Goal: Task Accomplishment & Management: Manage account settings

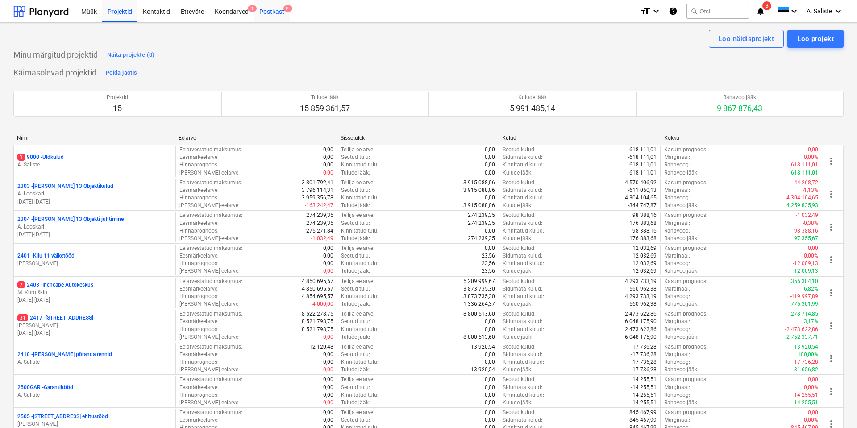
click at [272, 11] on div "Postkast 9+" at bounding box center [272, 11] width 36 height 23
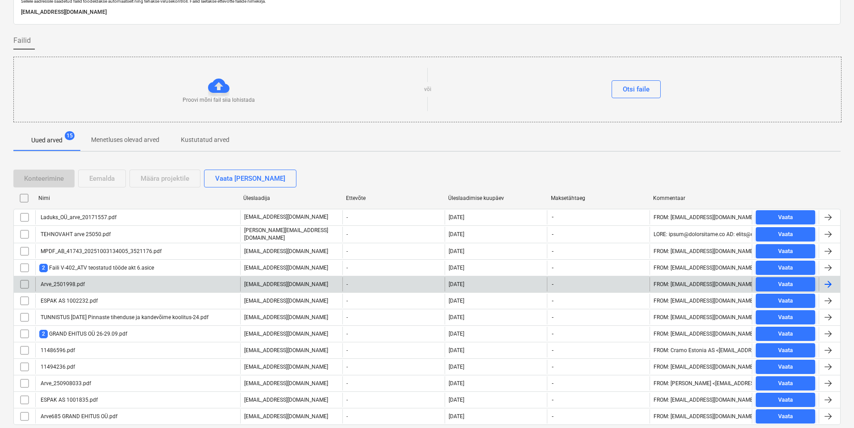
scroll to position [67, 0]
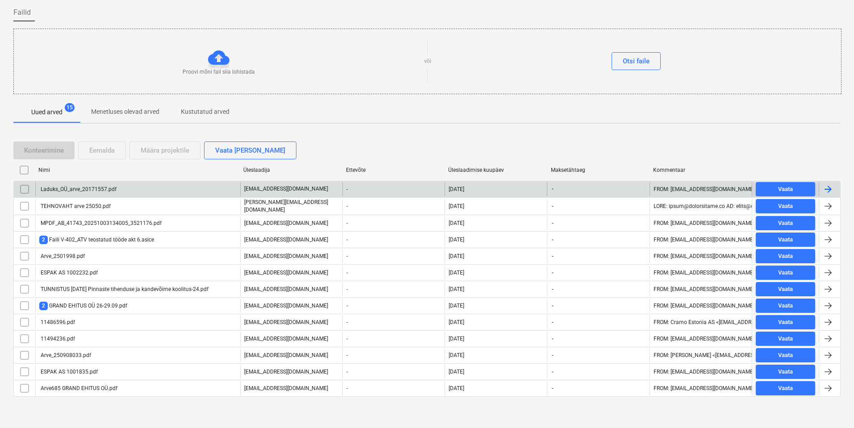
click at [117, 190] on div "Laduks_OÜ_arve_20171557.pdf" at bounding box center [137, 189] width 205 height 14
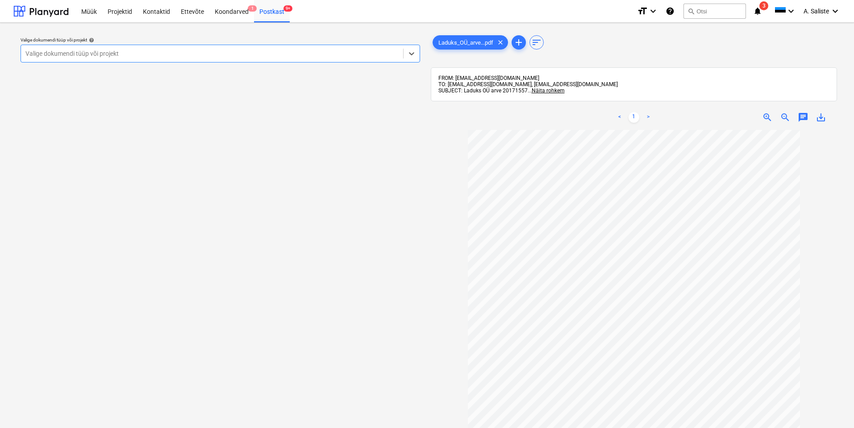
click at [292, 51] on div at bounding box center [211, 53] width 373 height 9
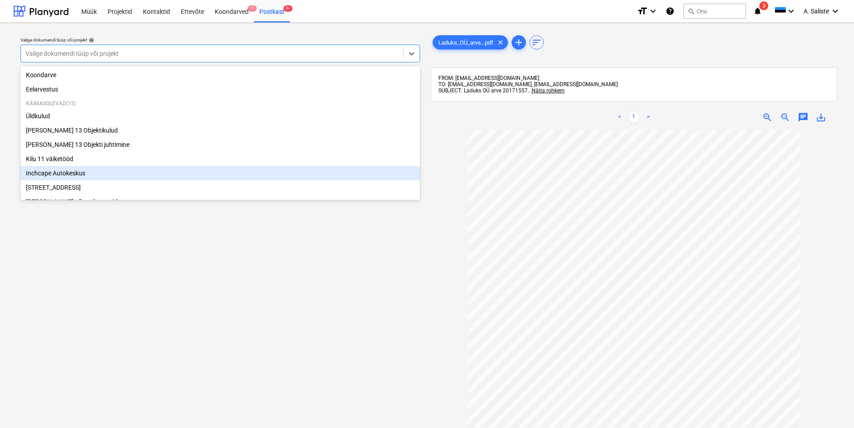
click at [71, 175] on div "Inchcape Autokeskus" at bounding box center [221, 173] width 400 height 14
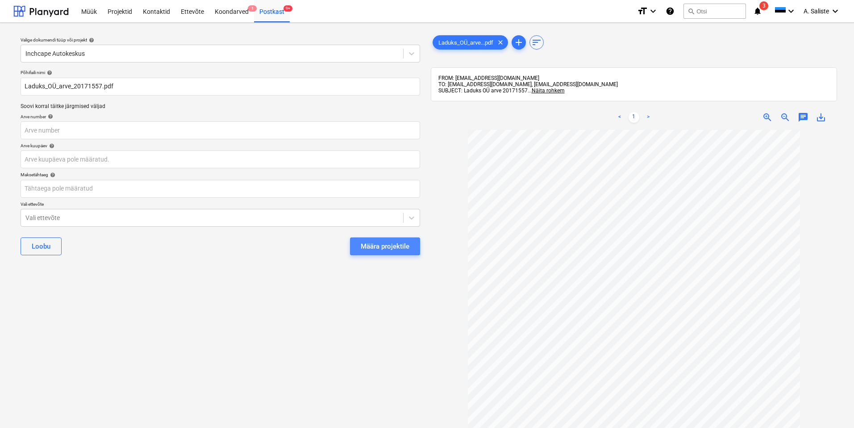
click at [387, 247] on div "Määra projektile" at bounding box center [385, 247] width 49 height 12
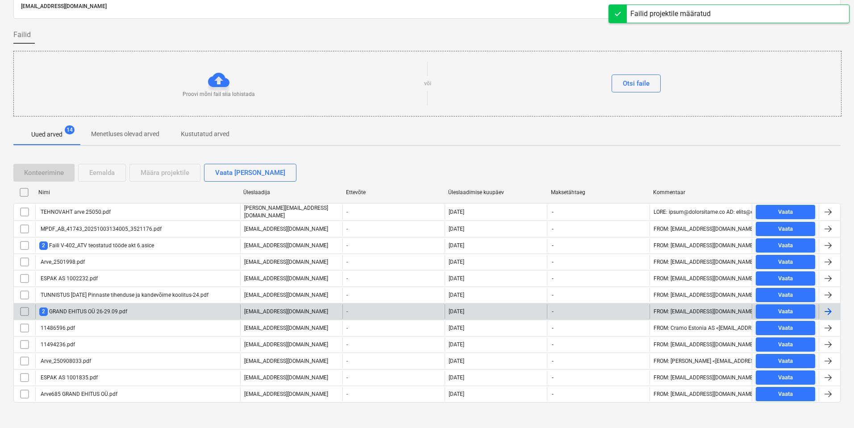
scroll to position [51, 0]
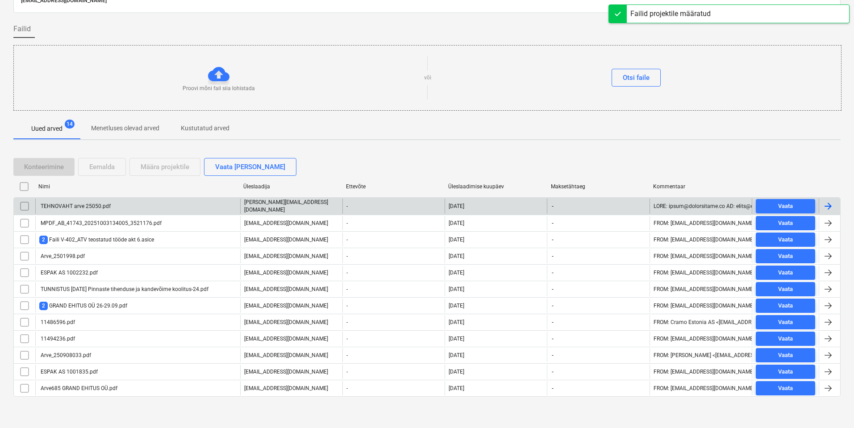
click at [134, 207] on div "TEHNOVAHT arve 25050.pdf" at bounding box center [137, 206] width 205 height 15
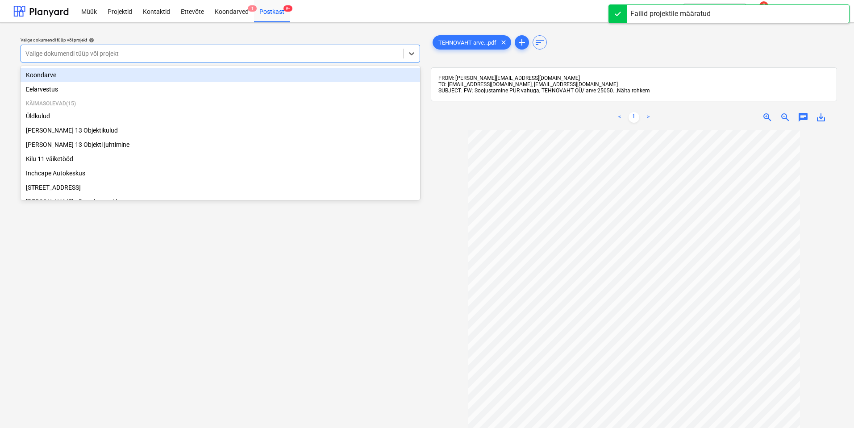
click at [274, 56] on div at bounding box center [211, 53] width 373 height 9
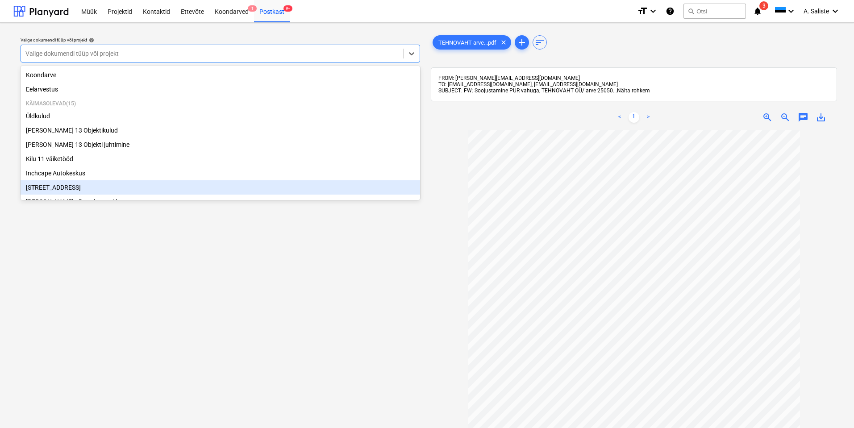
click at [68, 192] on div "[STREET_ADDRESS]" at bounding box center [221, 187] width 400 height 14
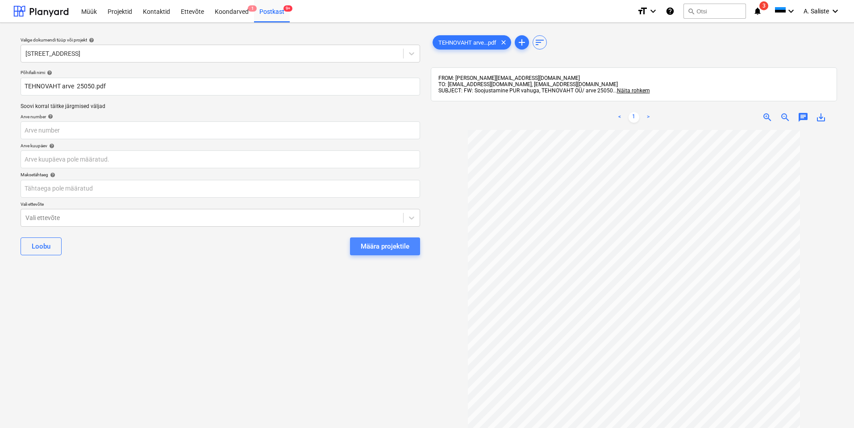
click at [390, 245] on div "Määra projektile" at bounding box center [385, 247] width 49 height 12
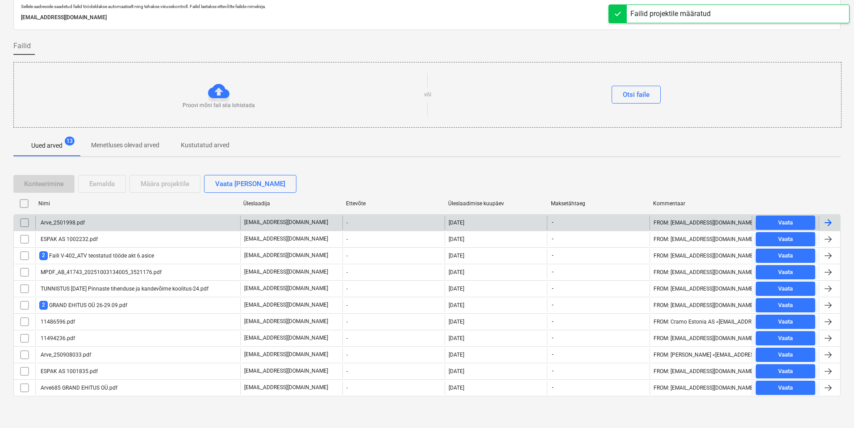
click at [66, 221] on div "Arve_2501998.pdf" at bounding box center [62, 223] width 46 height 6
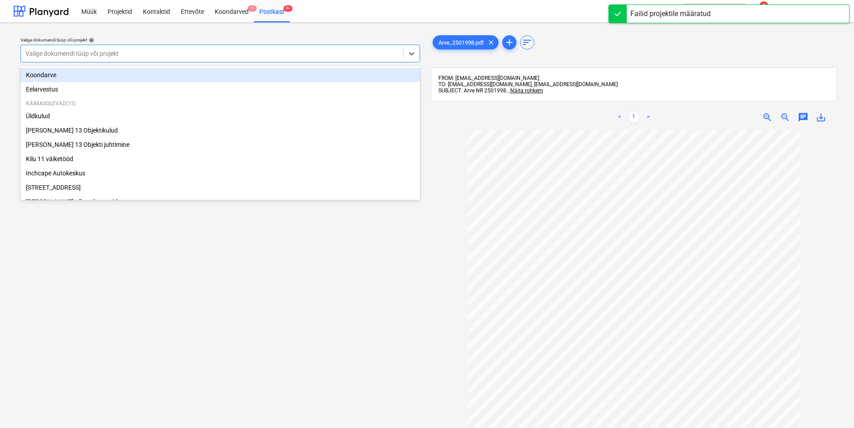
click at [247, 55] on div at bounding box center [211, 53] width 373 height 9
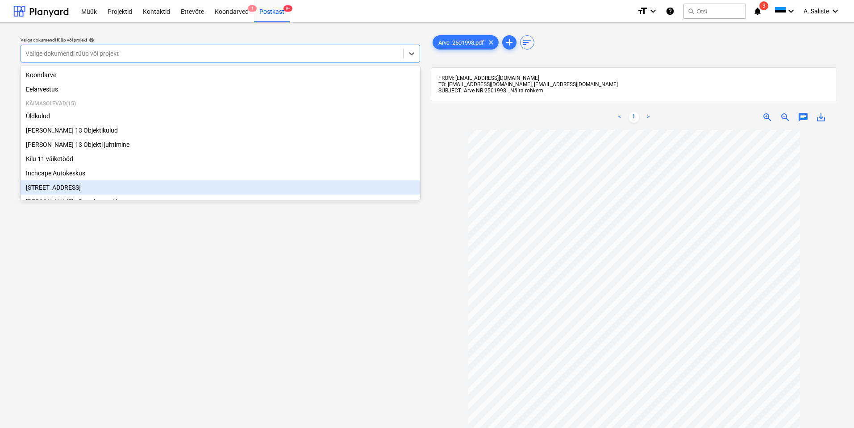
click at [82, 184] on div "[STREET_ADDRESS]" at bounding box center [221, 187] width 400 height 14
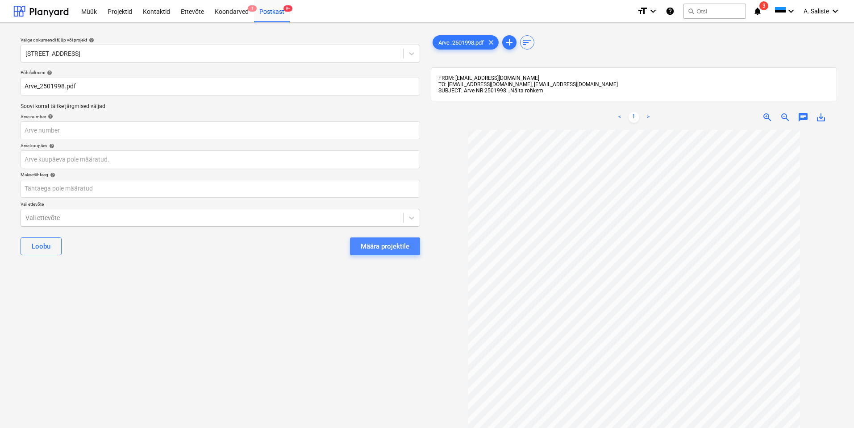
click at [391, 247] on div "Määra projektile" at bounding box center [385, 247] width 49 height 12
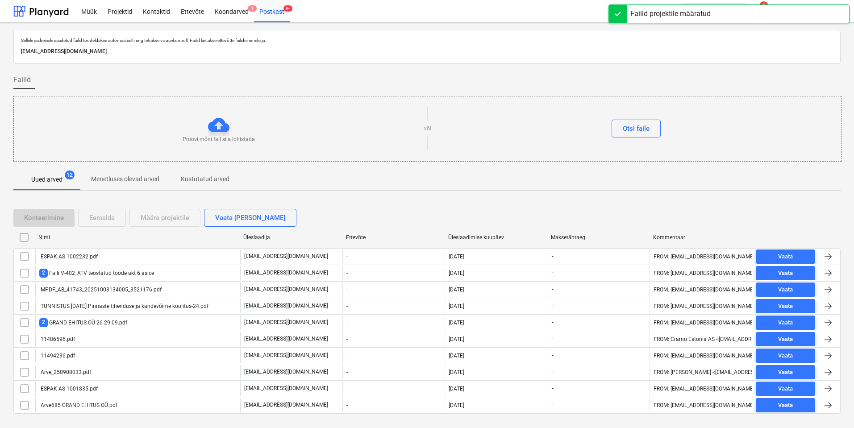
scroll to position [18, 0]
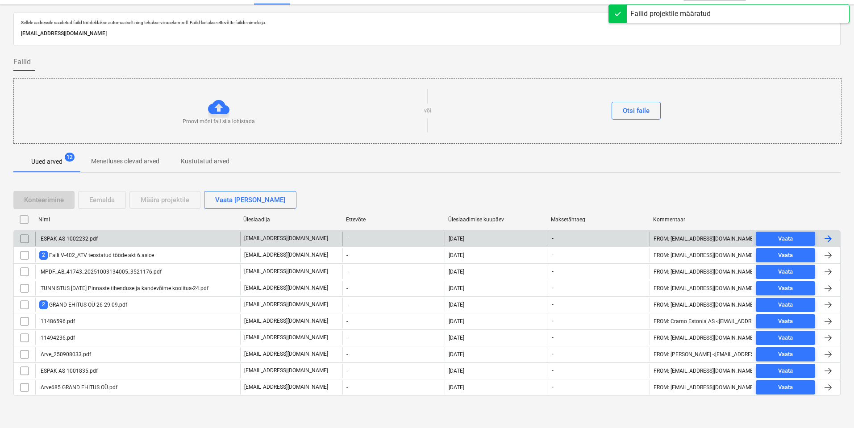
click at [53, 236] on div "ESPAK AS 1002232.pdf" at bounding box center [68, 239] width 58 height 6
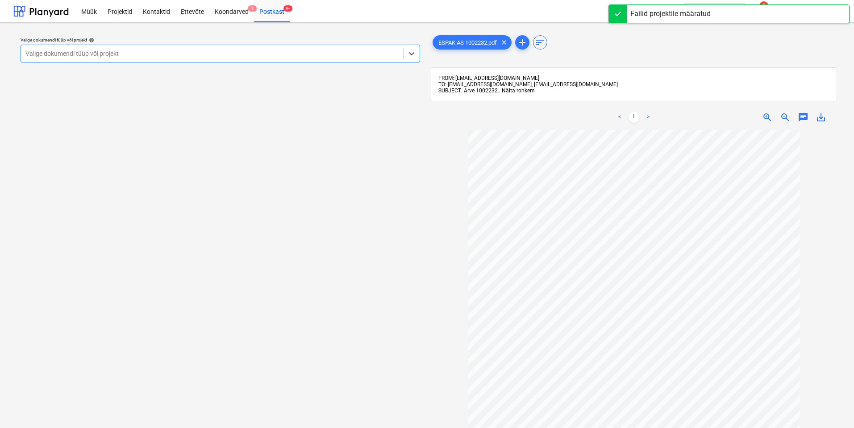
click at [333, 54] on div at bounding box center [211, 53] width 373 height 9
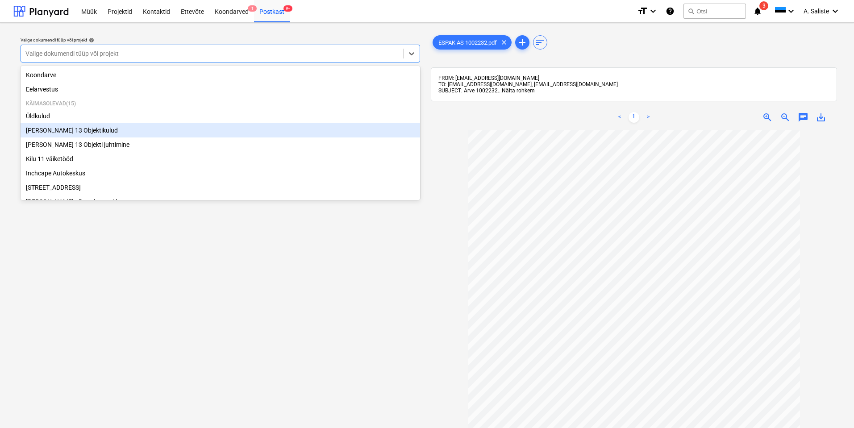
click at [80, 136] on div "[PERSON_NAME] 13 Objektikulud" at bounding box center [221, 130] width 400 height 14
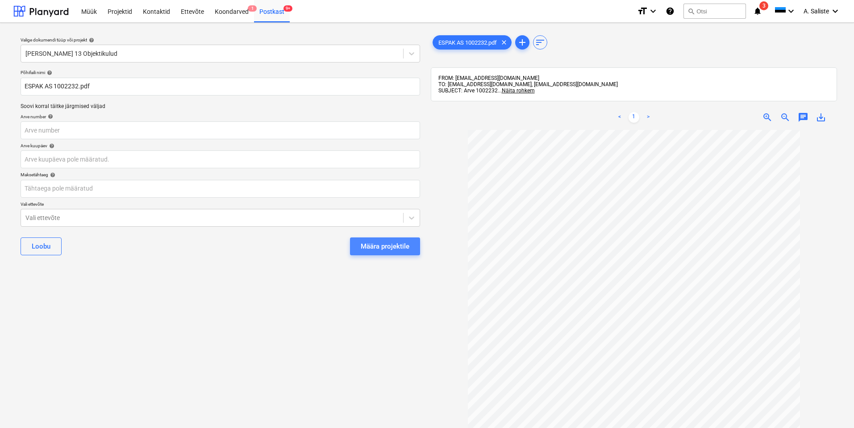
click at [376, 247] on div "Määra projektile" at bounding box center [385, 247] width 49 height 12
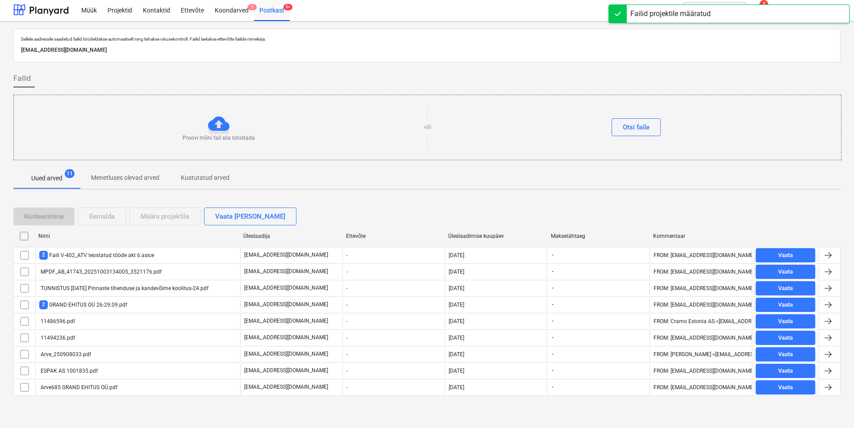
scroll to position [1, 0]
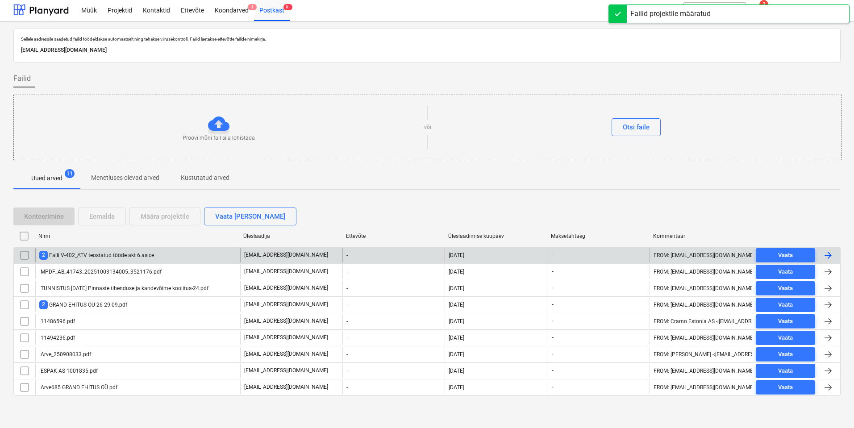
click at [105, 257] on div "2 Faili V-402_ATV teostatud tööde akt 6.asice" at bounding box center [96, 255] width 115 height 8
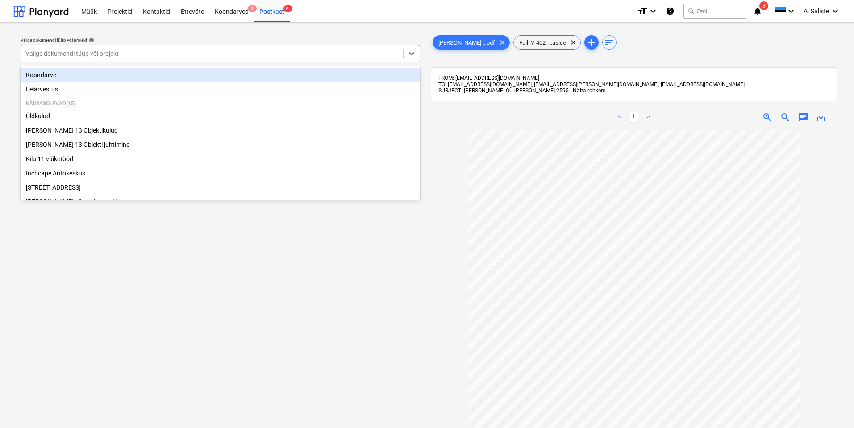
click at [358, 49] on div at bounding box center [211, 53] width 373 height 9
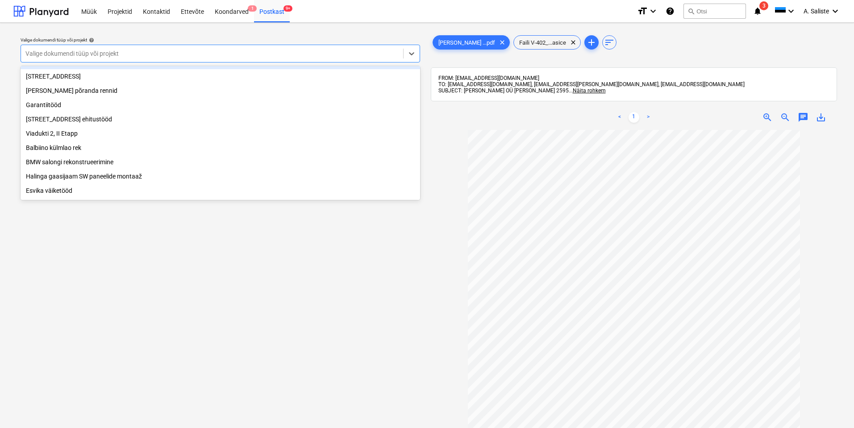
scroll to position [134, 0]
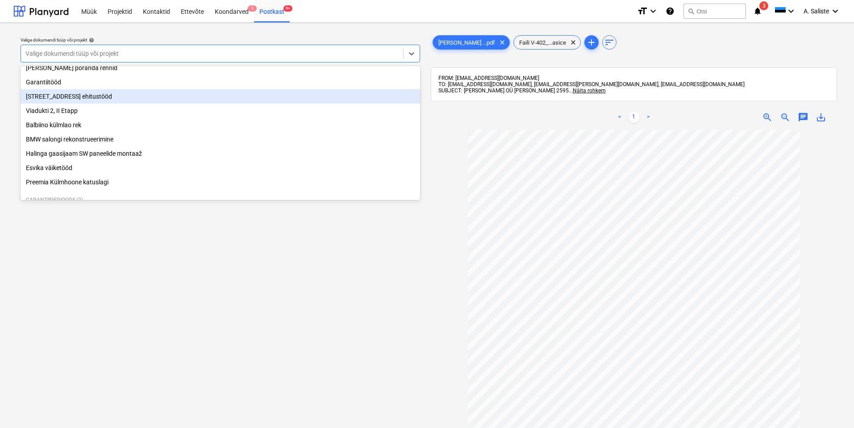
click at [86, 104] on div "[STREET_ADDRESS] ehitustööd" at bounding box center [221, 96] width 400 height 14
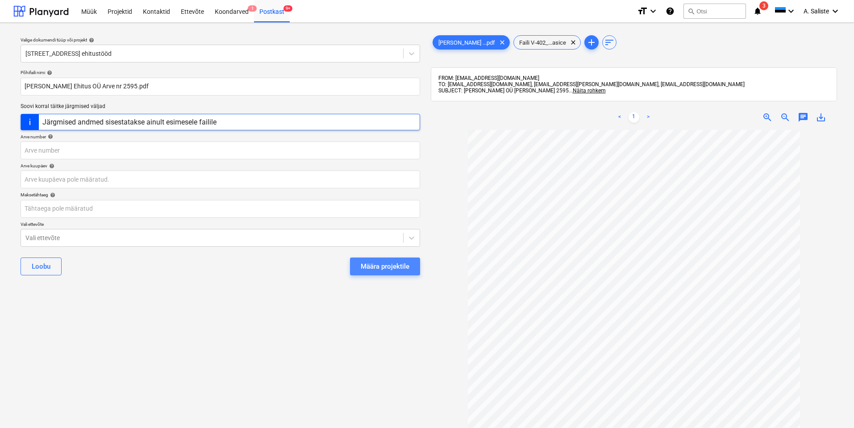
click at [376, 264] on div "Määra projektile" at bounding box center [385, 267] width 49 height 12
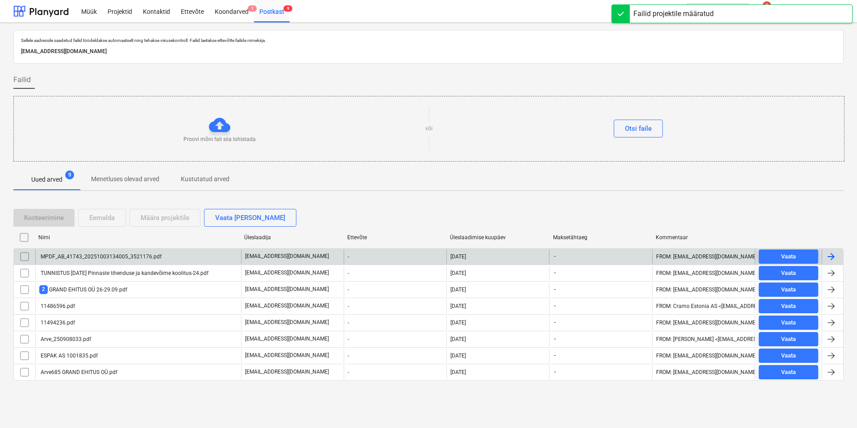
click at [173, 258] on div "MPDF_AB_41743_20251003134005_3521176.pdf" at bounding box center [138, 257] width 206 height 14
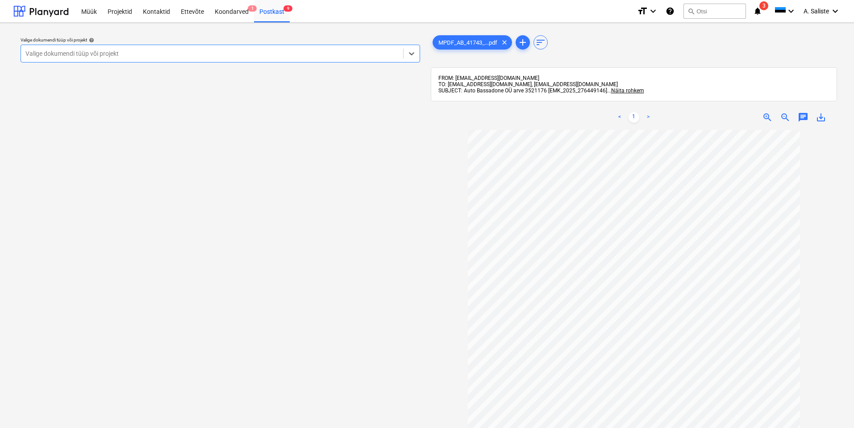
click at [357, 54] on div at bounding box center [211, 53] width 373 height 9
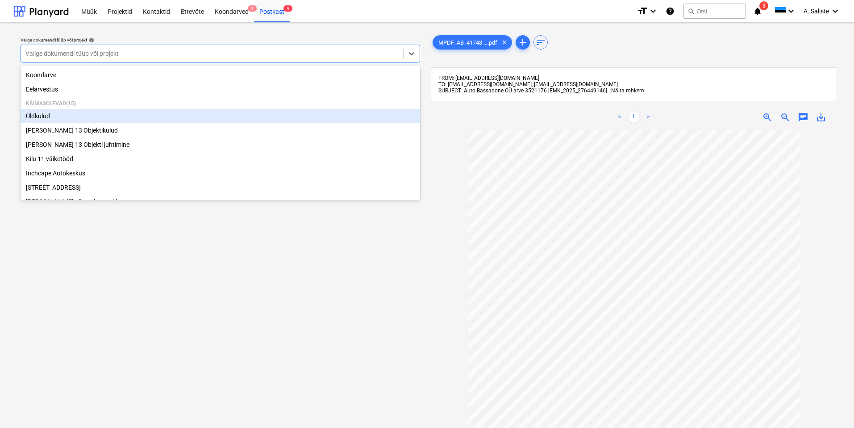
click at [92, 118] on div "Üldkulud" at bounding box center [221, 116] width 400 height 14
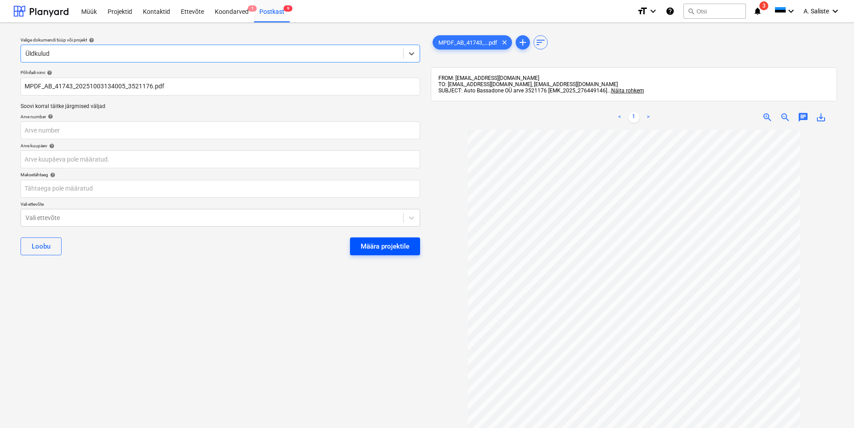
click at [399, 247] on div "Määra projektile" at bounding box center [385, 247] width 49 height 12
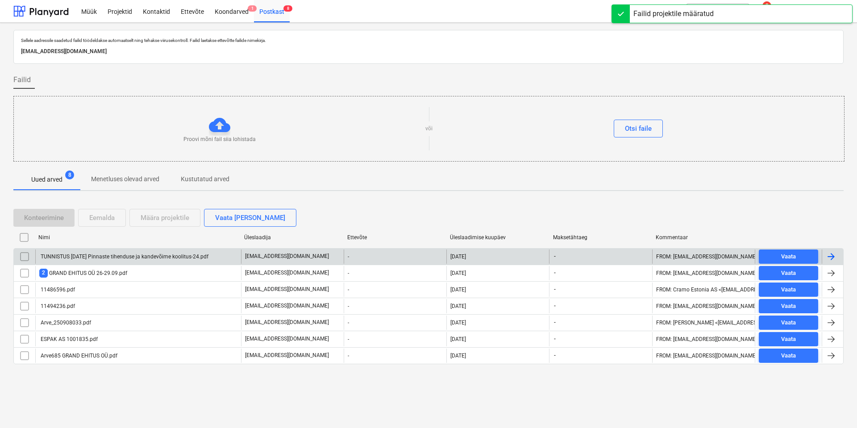
click at [112, 259] on div "TUNNISTUS [DATE] Pinnaste tihenduse ja kandevõime koolitus-24.pdf" at bounding box center [123, 257] width 169 height 6
click at [129, 254] on div "TUNNISTUS [DATE] Pinnaste tihenduse ja kandevõime koolitus-24.pdf" at bounding box center [123, 257] width 169 height 6
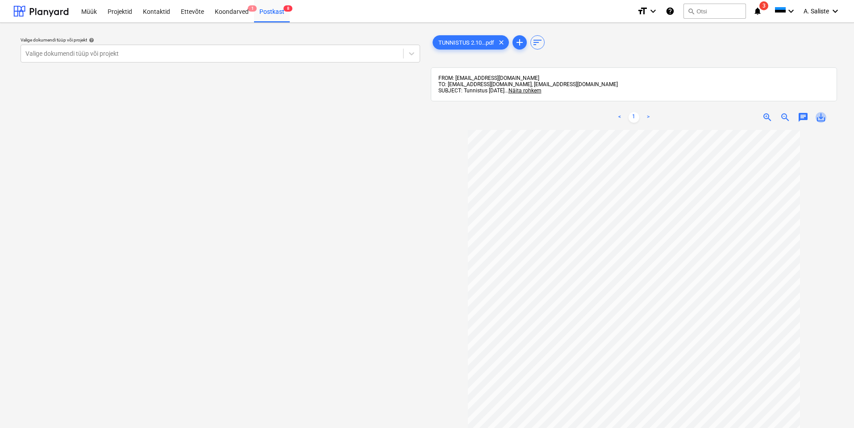
click at [821, 118] on span "save_alt" at bounding box center [821, 117] width 11 height 11
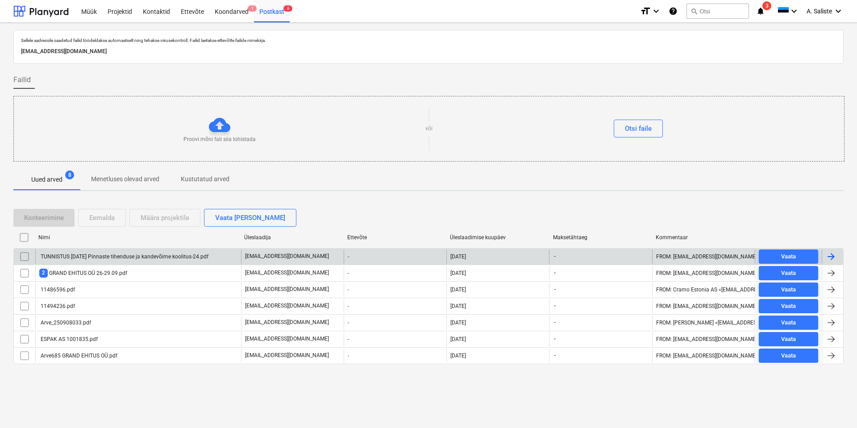
click at [26, 258] on input "checkbox" at bounding box center [24, 257] width 14 height 14
click at [99, 217] on div "Eemalda" at bounding box center [101, 218] width 25 height 12
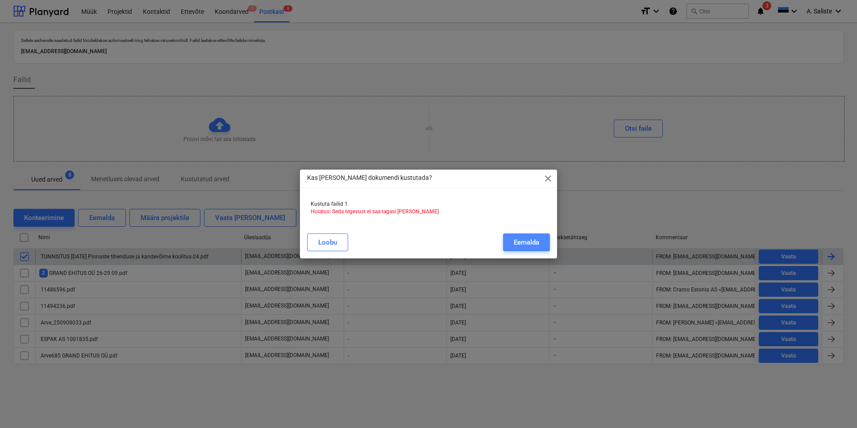
click at [526, 241] on div "Eemalda" at bounding box center [526, 243] width 25 height 12
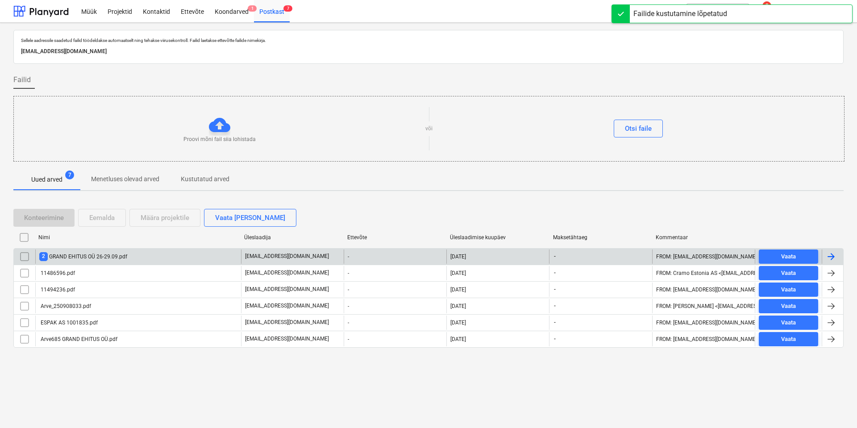
click at [63, 261] on div "2 GRAND EHITUS OÜ 26-29.09.pdf" at bounding box center [138, 257] width 206 height 14
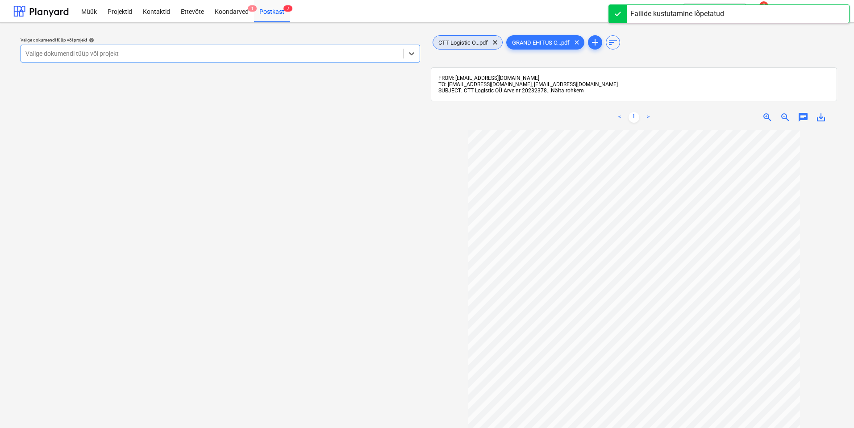
click at [480, 45] on span "CTT Logistic O...pdf" at bounding box center [463, 42] width 60 height 7
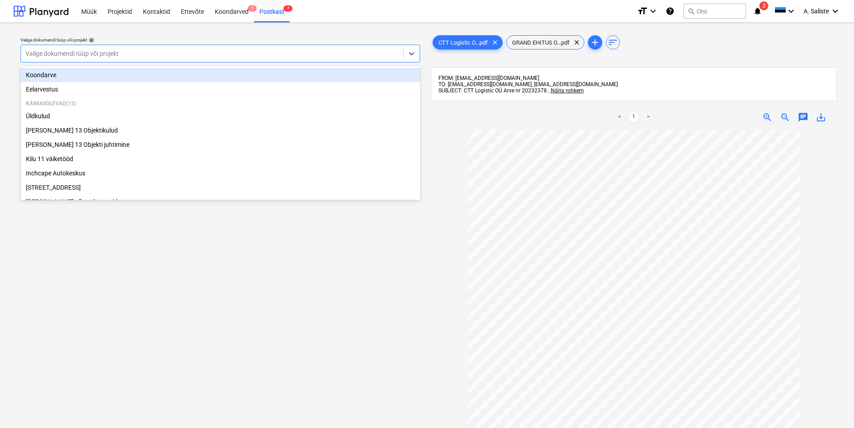
click at [318, 53] on div at bounding box center [211, 53] width 373 height 9
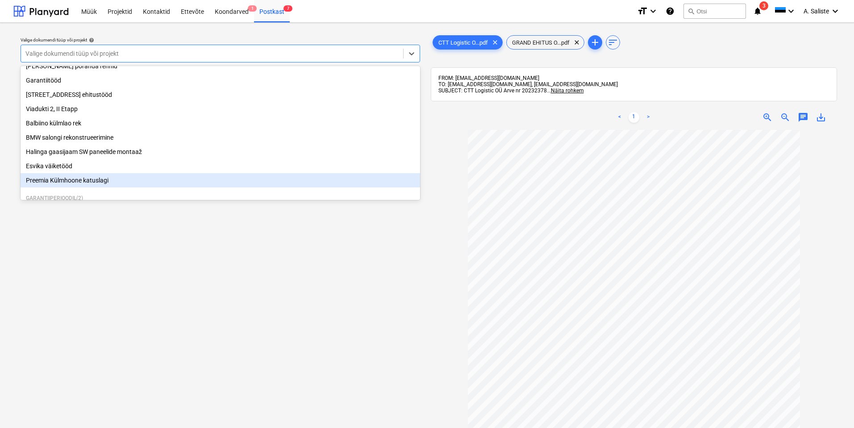
scroll to position [134, 0]
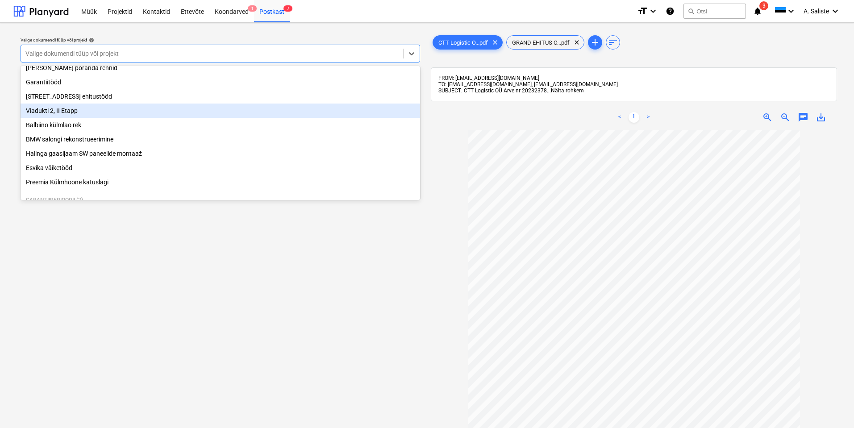
click at [78, 114] on div "Viadukti 2, II Etapp" at bounding box center [221, 111] width 400 height 14
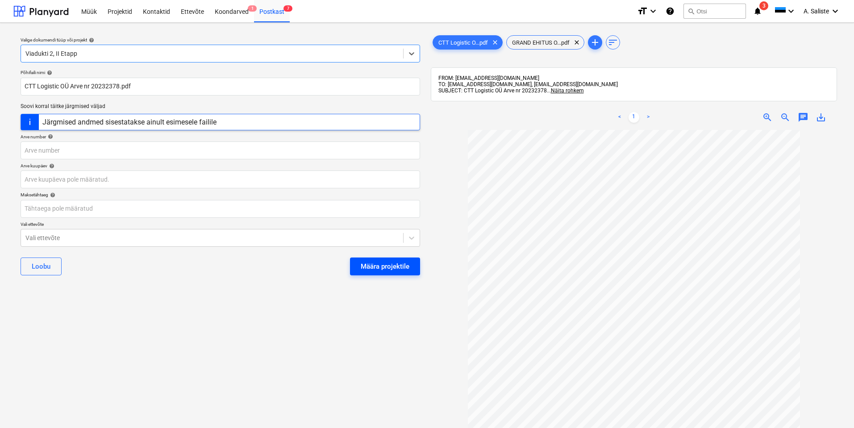
click at [382, 262] on div "Määra projektile" at bounding box center [385, 267] width 49 height 12
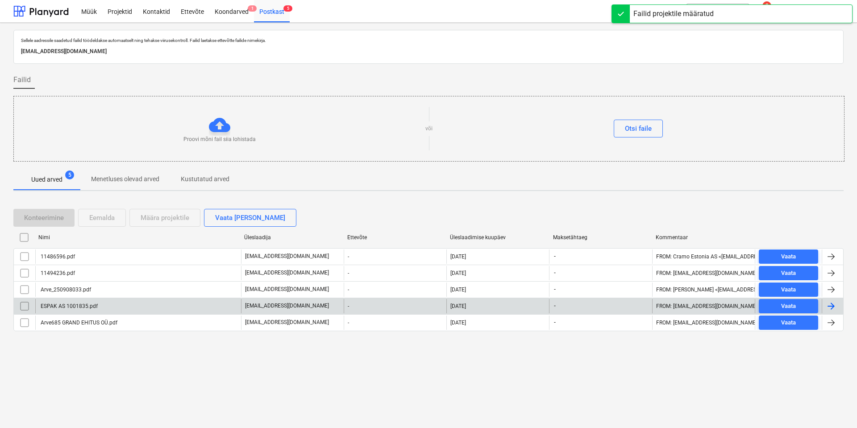
click at [99, 303] on div "ESPAK AS 1001835.pdf" at bounding box center [138, 306] width 206 height 14
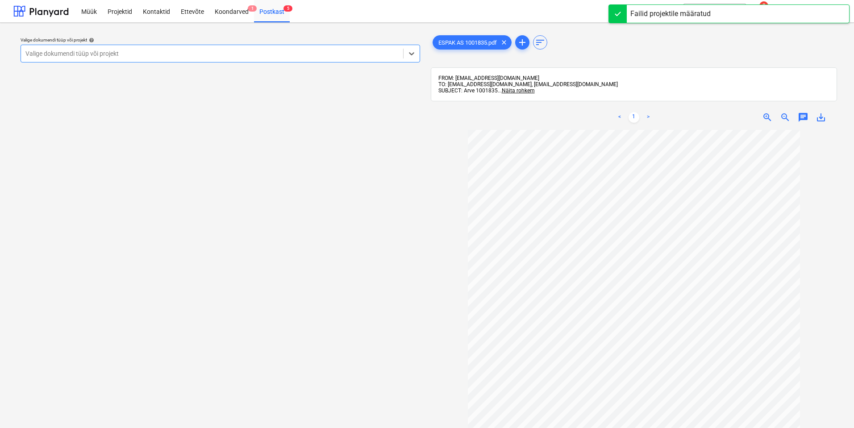
click at [285, 58] on div "Valige dokumendi tüüp või projekt" at bounding box center [212, 53] width 382 height 13
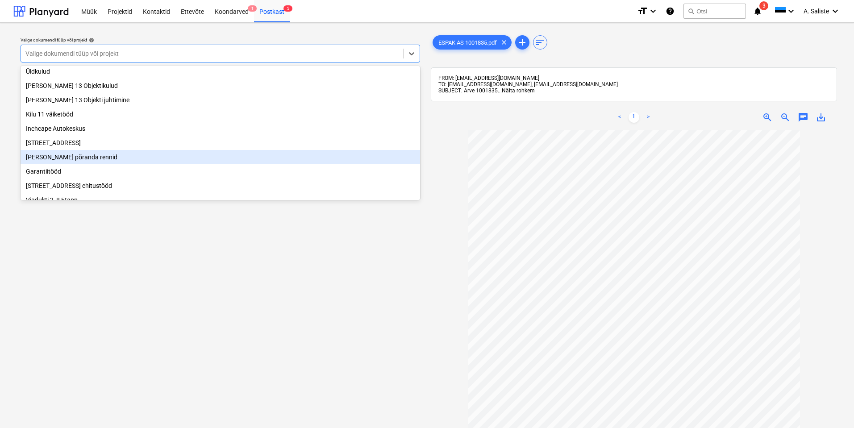
scroll to position [89, 0]
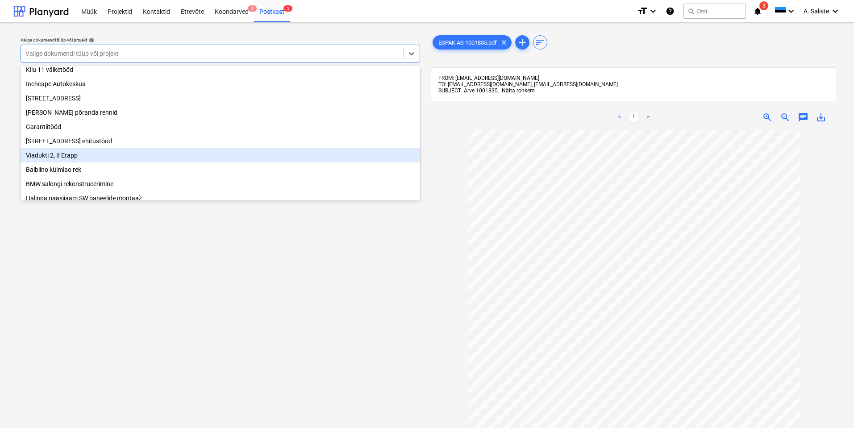
click at [66, 162] on div "Viadukti 2, II Etapp" at bounding box center [221, 155] width 400 height 14
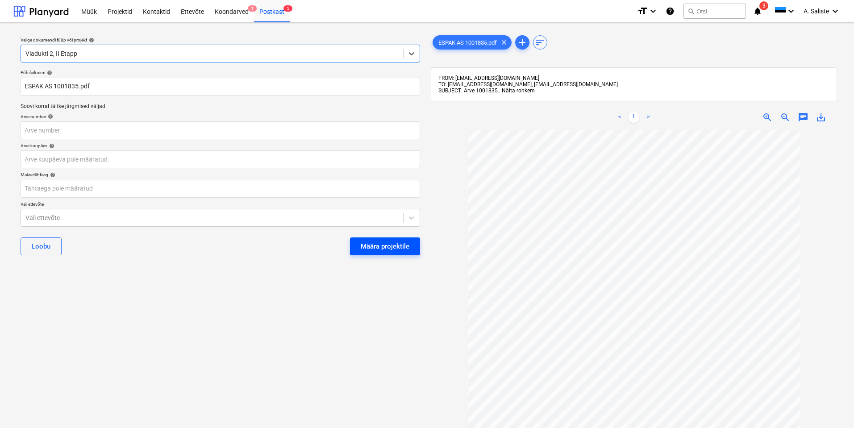
click at [382, 244] on div "Määra projektile" at bounding box center [385, 247] width 49 height 12
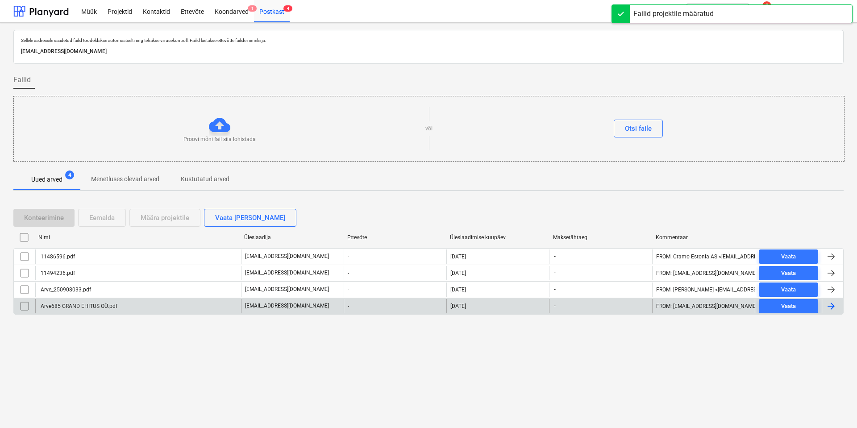
click at [71, 305] on div "Arve685 GRAND EHITUS OÜ.pdf" at bounding box center [78, 306] width 78 height 6
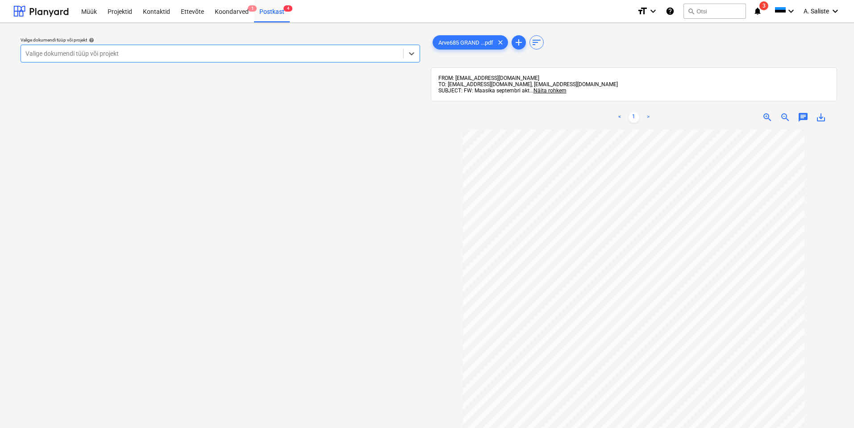
click at [278, 57] on div at bounding box center [211, 53] width 373 height 9
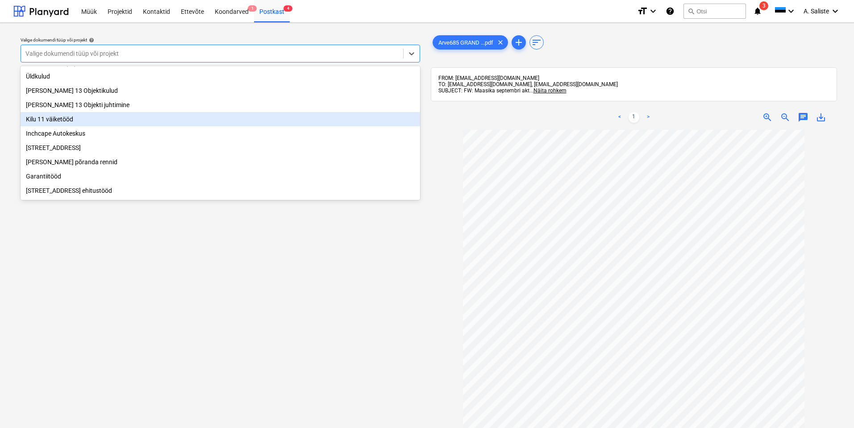
scroll to position [134, 0]
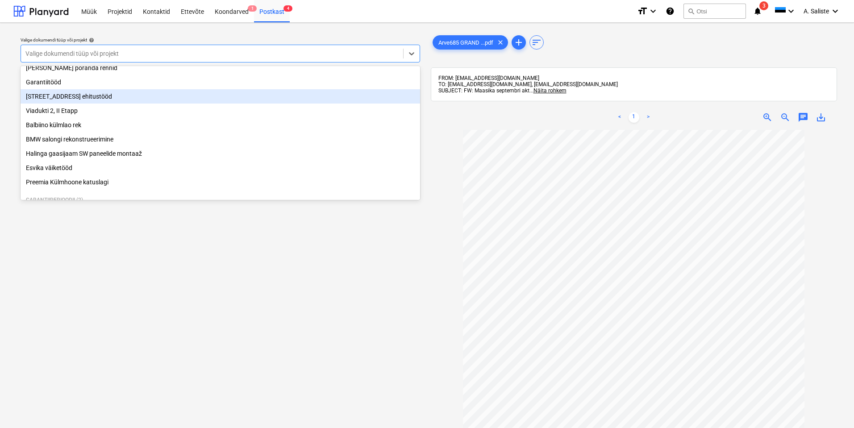
click at [83, 98] on div "[STREET_ADDRESS] ehitustööd" at bounding box center [221, 96] width 400 height 14
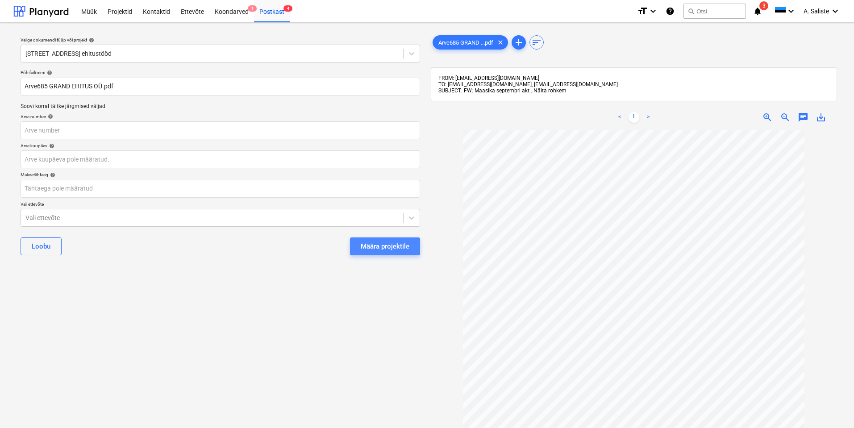
click at [378, 242] on div "Määra projektile" at bounding box center [385, 247] width 49 height 12
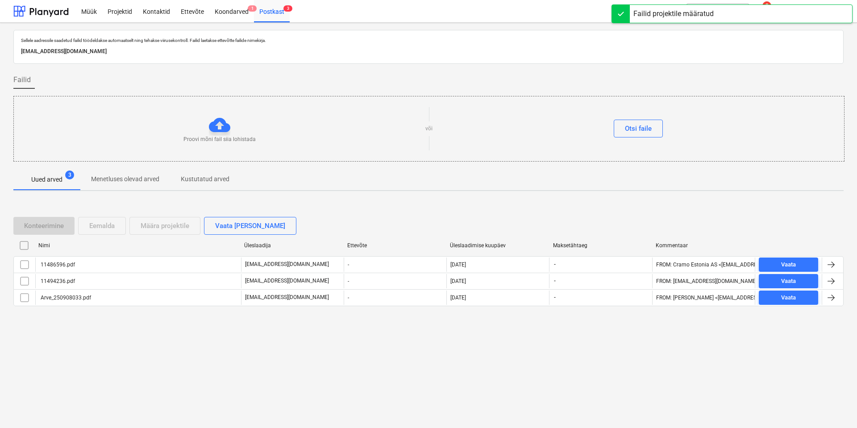
click at [358, 126] on div "Proovi mõni fail siia lohistada" at bounding box center [220, 128] width 412 height 29
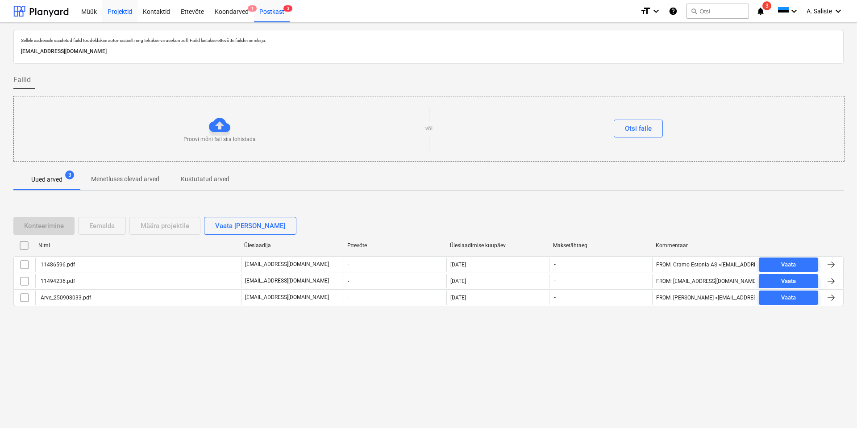
click at [121, 10] on div "Projektid" at bounding box center [119, 11] width 35 height 23
click at [706, 11] on button "search Otsi" at bounding box center [718, 11] width 63 height 15
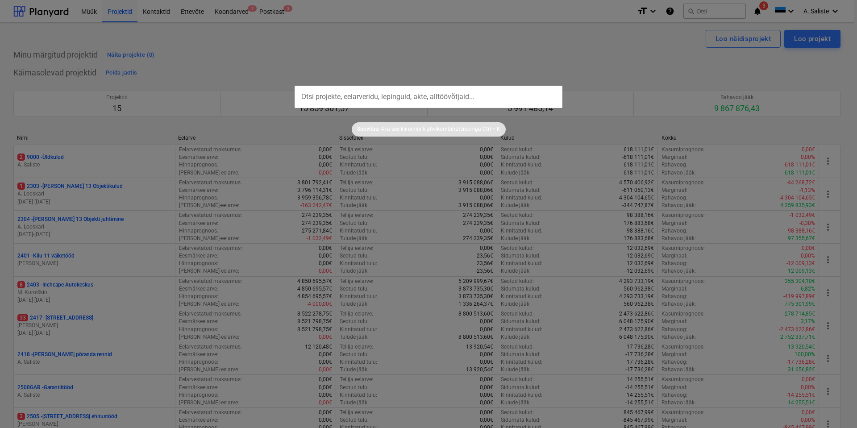
click at [363, 91] on input "text" at bounding box center [429, 97] width 268 height 22
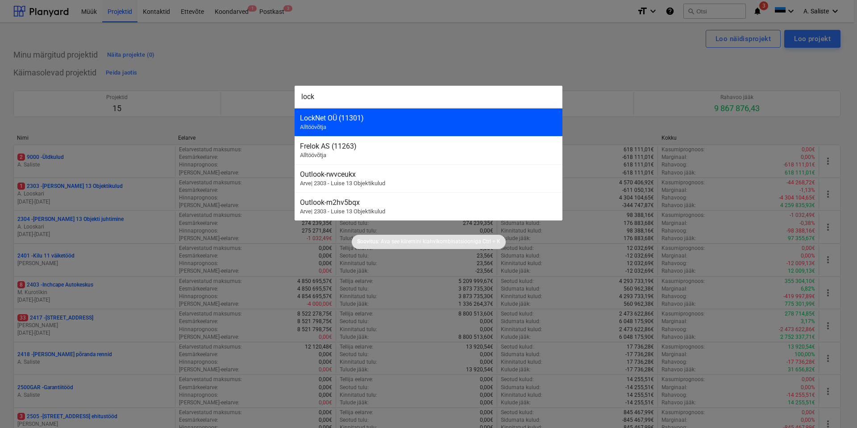
type input "lock"
click at [379, 121] on div "LockNet OÜ (11301)" at bounding box center [428, 118] width 257 height 8
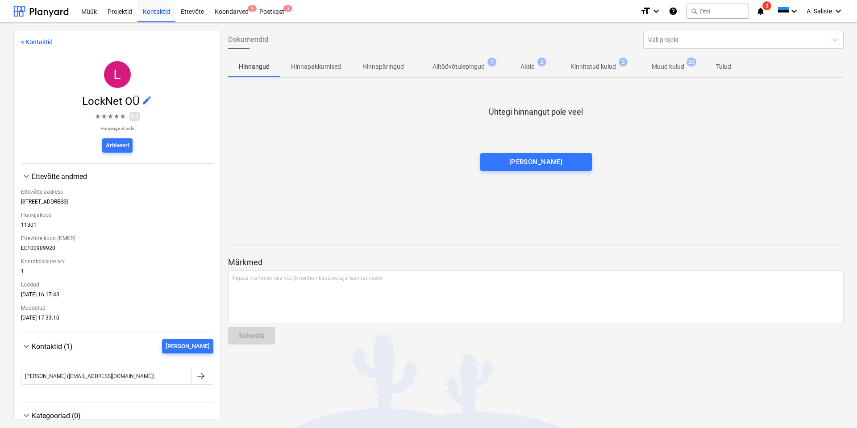
click at [663, 67] on p "Muud kulud" at bounding box center [668, 66] width 33 height 9
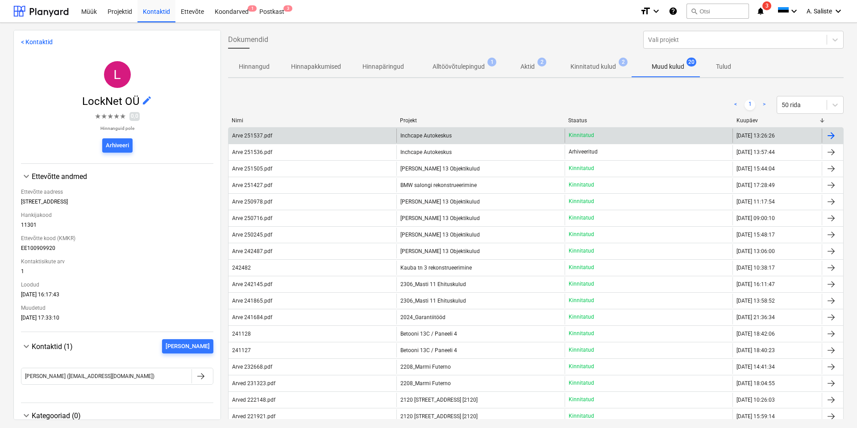
click at [304, 136] on div "Arve 251537.pdf" at bounding box center [313, 136] width 168 height 14
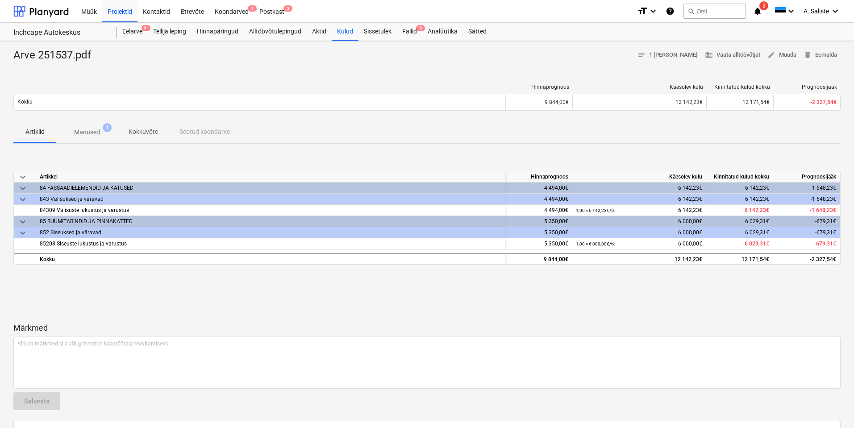
click at [100, 131] on span "Manused 1" at bounding box center [87, 132] width 40 height 9
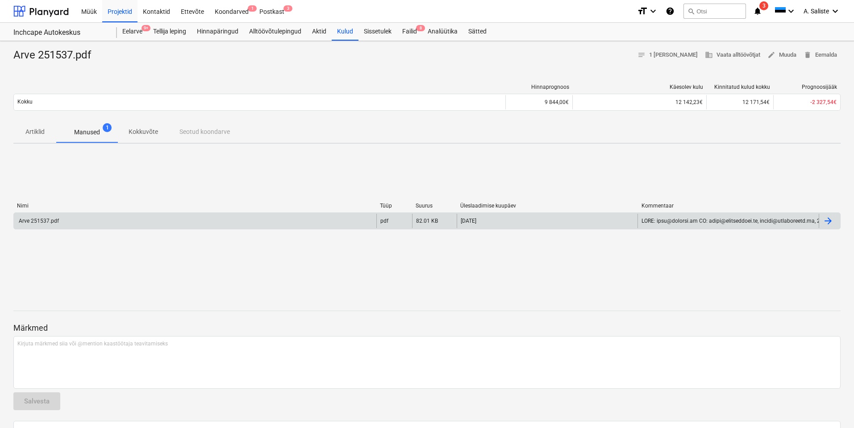
click at [182, 218] on div "Arve 251537.pdf" at bounding box center [195, 221] width 363 height 14
